Goal: Obtain resource: Download file/media

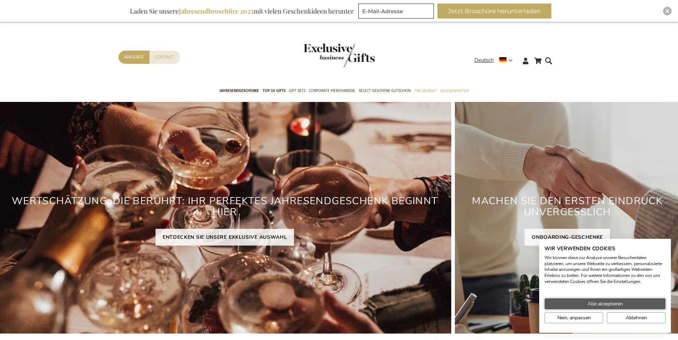
click at [616, 302] on span "Alle akzeptieren" at bounding box center [605, 303] width 35 height 7
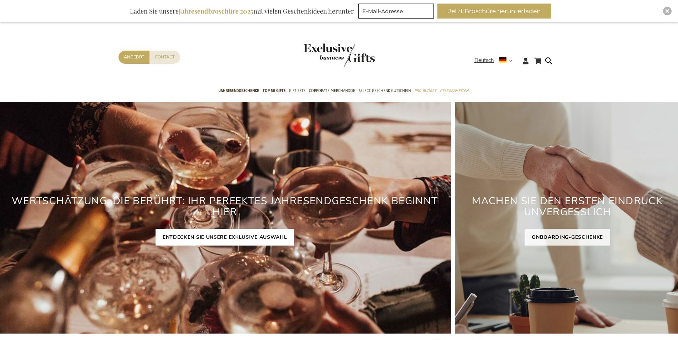
click at [203, 238] on link "ENTDECKEN SIE UNSERE EXKLUSIVE AUSWAHL" at bounding box center [225, 237] width 139 height 17
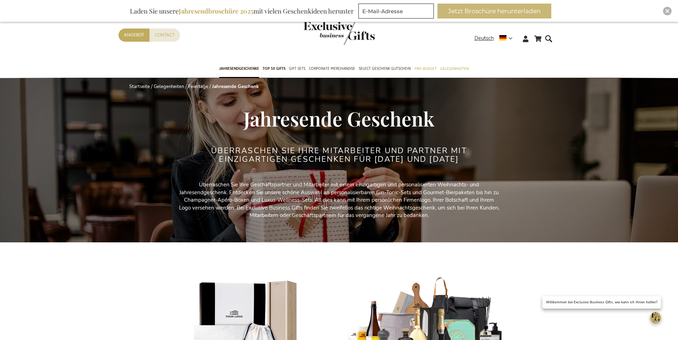
click at [547, 15] on button "Jetzt Broschüre herunterladen" at bounding box center [494, 11] width 114 height 15
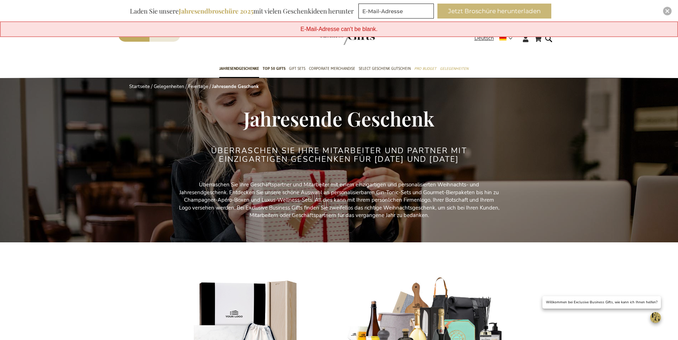
click at [455, 17] on button "Jetzt Broschüre herunterladen" at bounding box center [494, 11] width 114 height 15
click at [502, 16] on button "Jetzt Broschüre herunterladen" at bounding box center [494, 11] width 114 height 15
